Goal: Find specific page/section: Find specific page/section

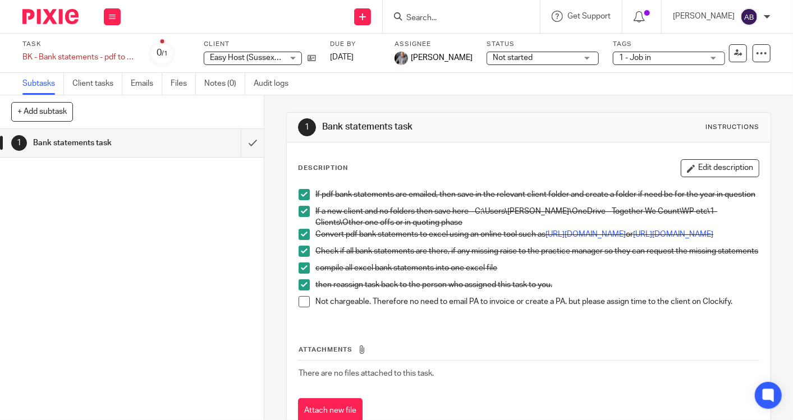
click at [472, 10] on form at bounding box center [464, 17] width 119 height 14
click at [434, 24] on div at bounding box center [461, 16] width 157 height 33
click at [434, 21] on input "Search" at bounding box center [455, 18] width 101 height 10
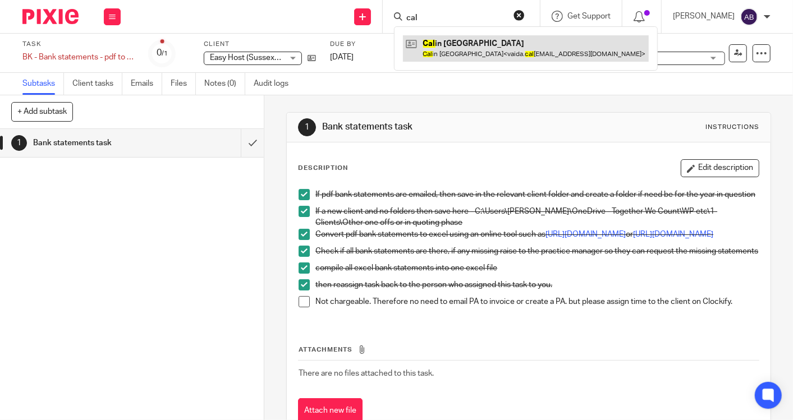
type input "cal"
click at [449, 45] on link at bounding box center [526, 48] width 246 height 26
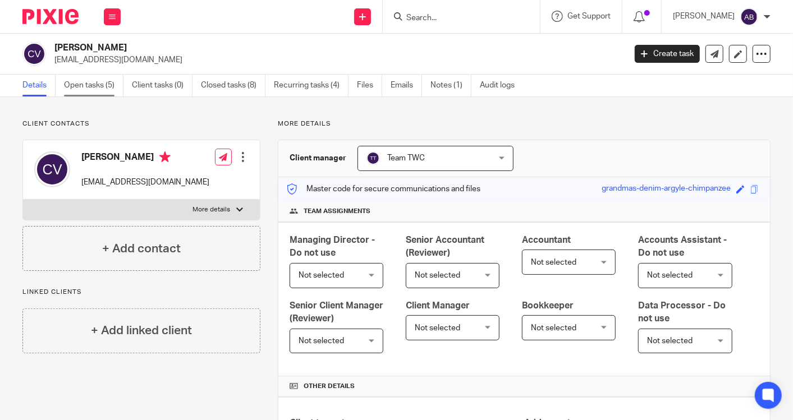
click at [97, 84] on link "Open tasks (5)" at bounding box center [93, 86] width 59 height 22
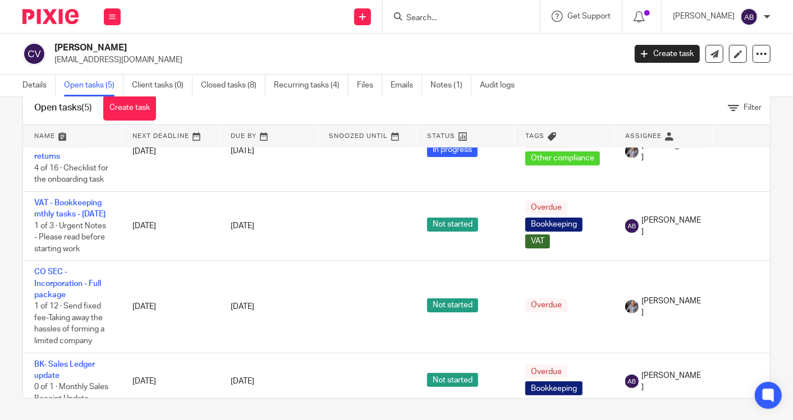
scroll to position [25, 0]
